Goal: Task Accomplishment & Management: Manage account settings

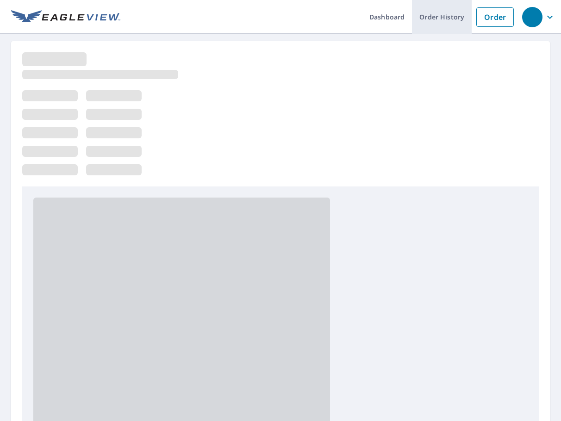
click at [433, 22] on link "Order History" at bounding box center [442, 17] width 60 height 34
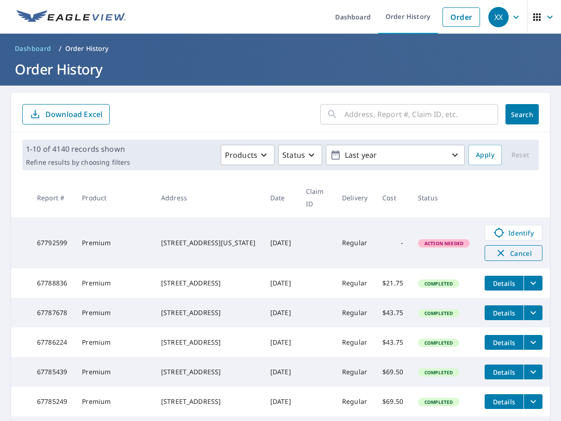
click at [511, 250] on span "Cancel" at bounding box center [514, 253] width 38 height 11
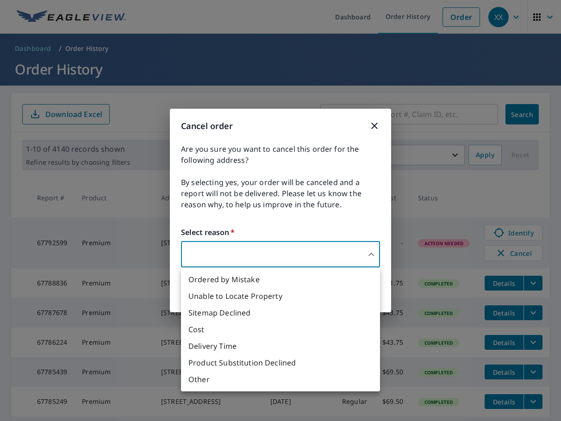
click at [299, 254] on body "XX XX Dashboard Order History Order XX Dashboard / Order History Order History …" at bounding box center [280, 210] width 561 height 421
click at [262, 287] on li "Ordered by Mistake" at bounding box center [280, 279] width 199 height 17
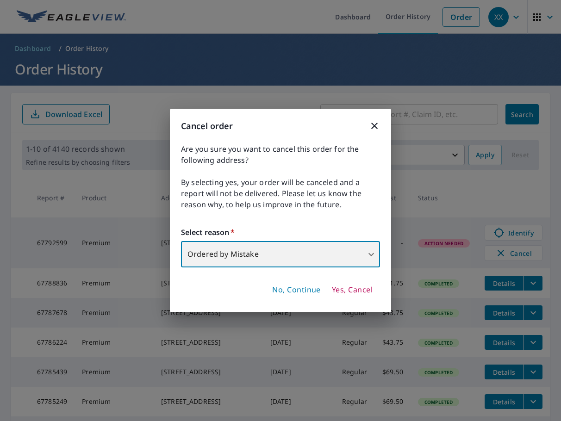
type input "30"
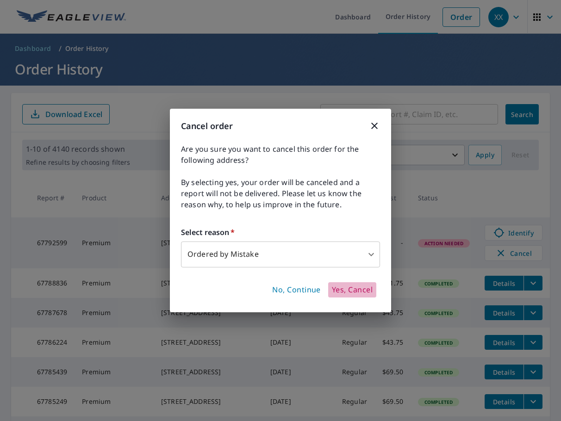
click at [347, 289] on span "Yes, Cancel" at bounding box center [352, 290] width 41 height 10
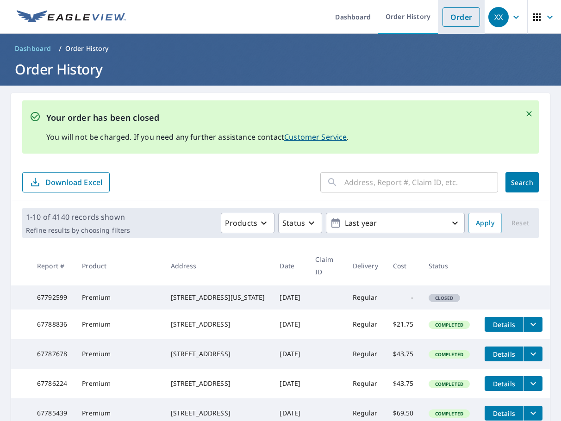
click at [455, 19] on link "Order" at bounding box center [462, 16] width 38 height 19
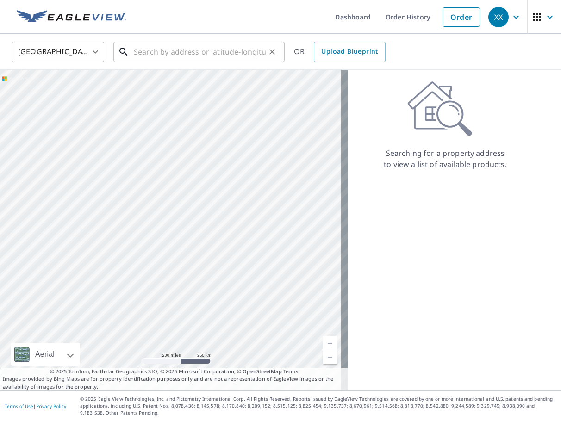
click at [135, 56] on input "text" at bounding box center [200, 52] width 132 height 26
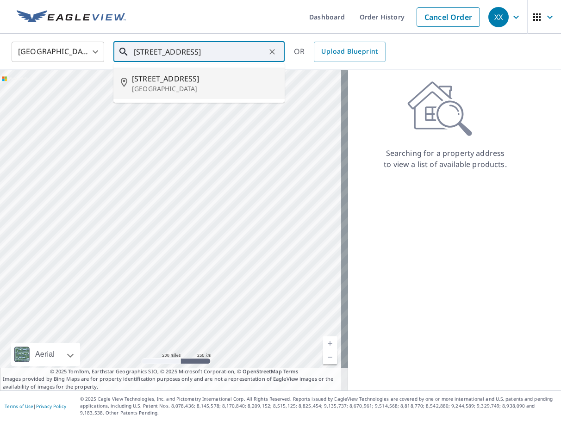
click at [246, 96] on li "[STREET_ADDRESS]" at bounding box center [198, 83] width 171 height 31
type input "[STREET_ADDRESS]"
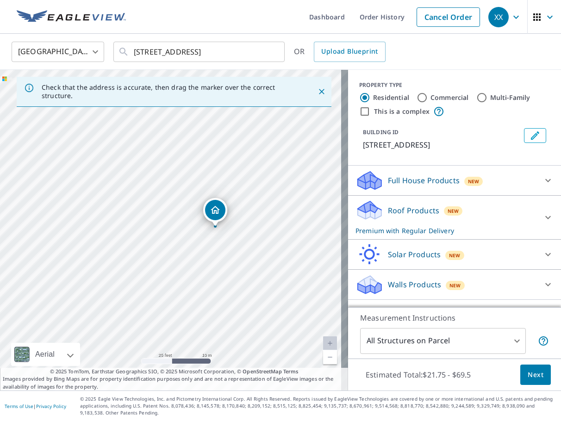
drag, startPoint x: 51, startPoint y: 188, endPoint x: 315, endPoint y: 264, distance: 274.5
click at [315, 264] on div "[STREET_ADDRESS]" at bounding box center [174, 230] width 348 height 321
